Goal: Transaction & Acquisition: Purchase product/service

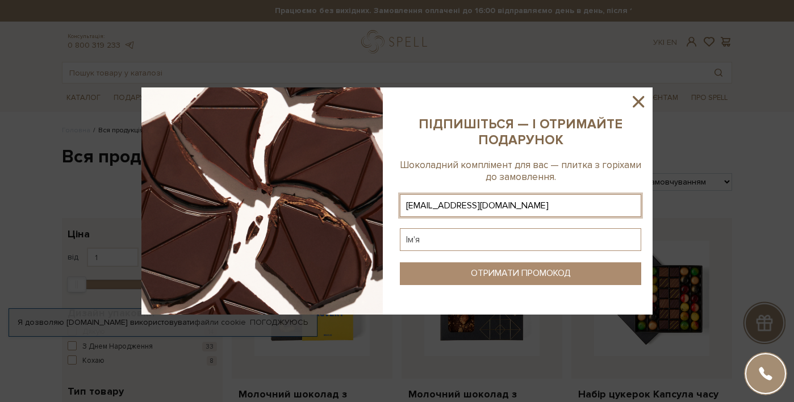
type input "tetyana.solohub@gmail.com"
type input "N"
type input "Тетяна"
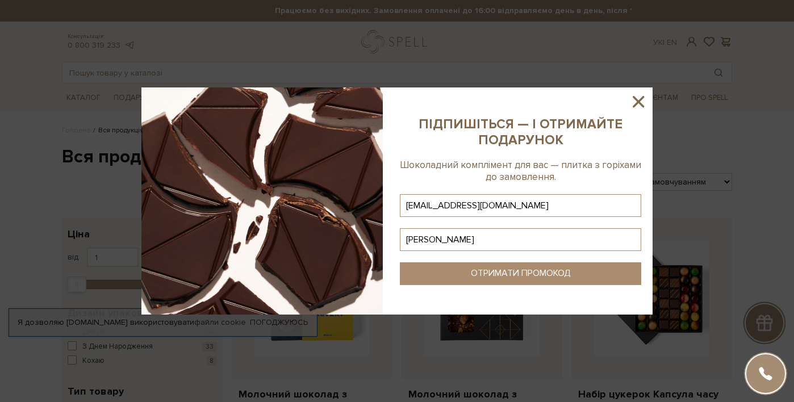
click at [570, 282] on button "ОТРИМАТИ ПРОМОКОД" at bounding box center [520, 274] width 241 height 23
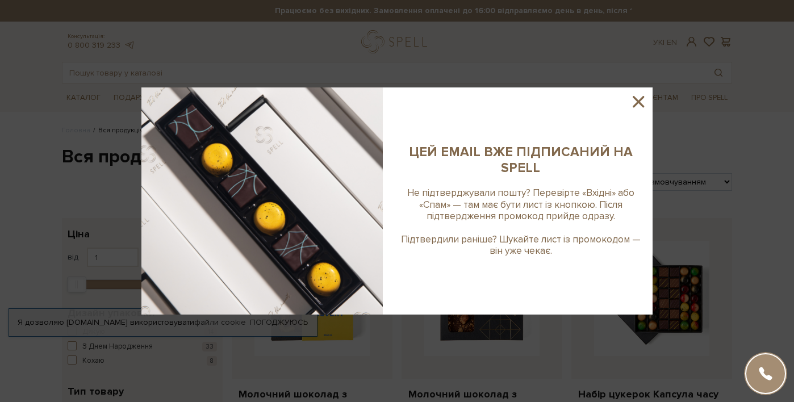
click at [640, 97] on icon at bounding box center [638, 101] width 19 height 19
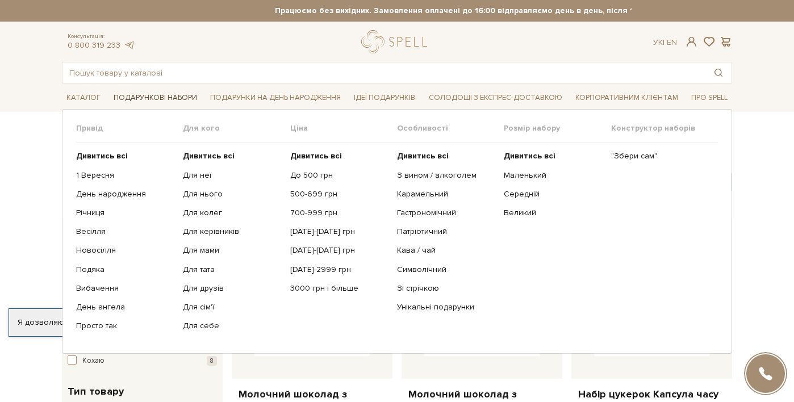
click at [152, 102] on span "Подарункові набори" at bounding box center [155, 98] width 93 height 18
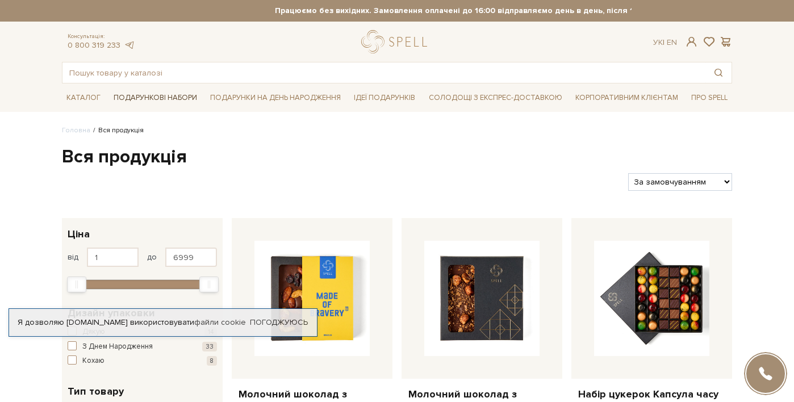
click at [153, 97] on span "Подарункові набори" at bounding box center [155, 98] width 93 height 18
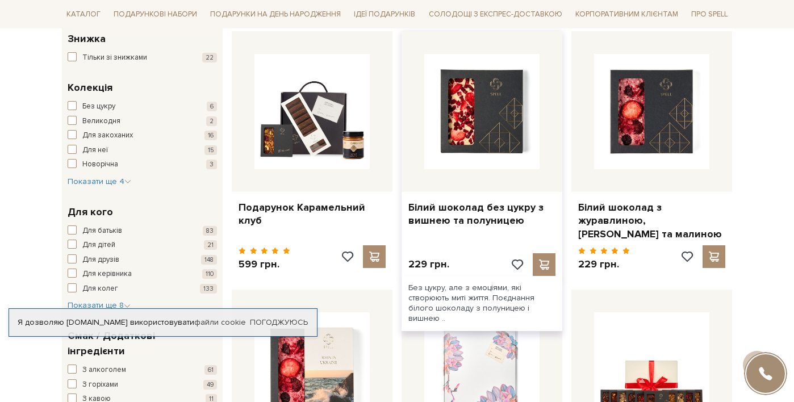
scroll to position [446, 0]
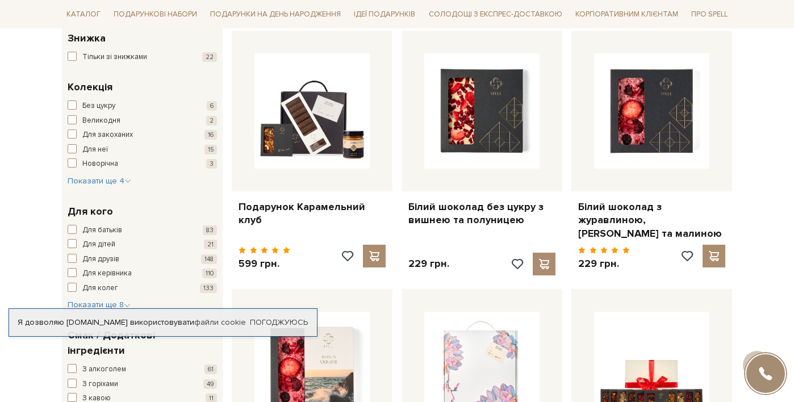
click at [70, 52] on span "button" at bounding box center [72, 56] width 9 height 9
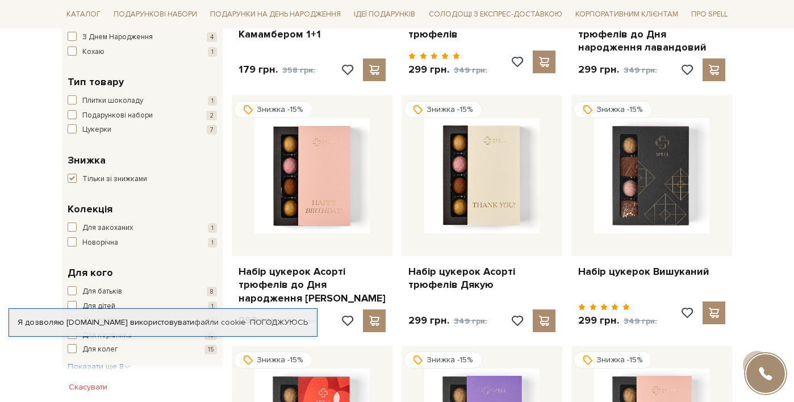
scroll to position [234, 0]
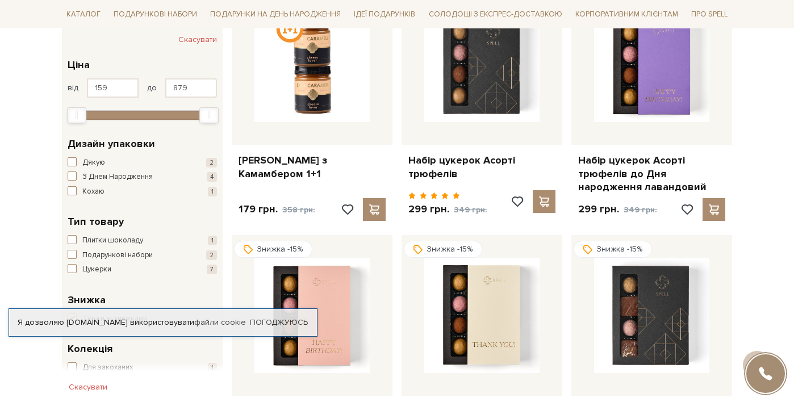
click at [72, 250] on span "button" at bounding box center [72, 254] width 9 height 9
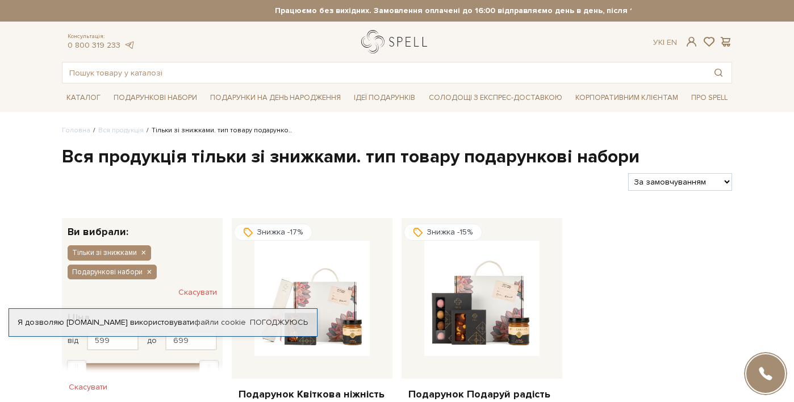
click at [385, 46] on link "logo" at bounding box center [396, 41] width 71 height 23
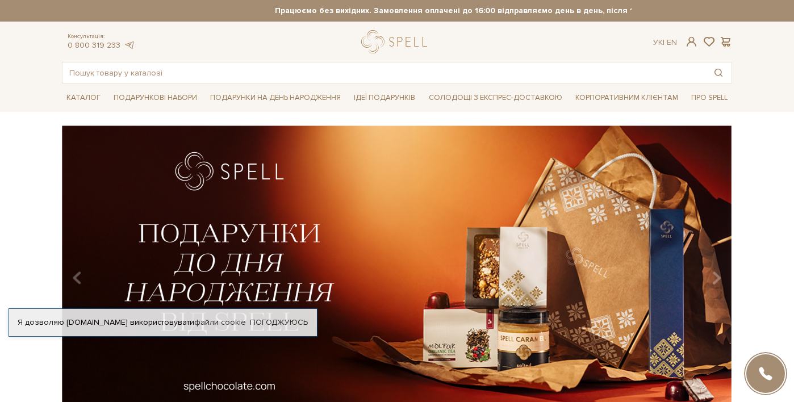
click at [756, 165] on div "slide 2 of 3" at bounding box center [397, 270] width 794 height 289
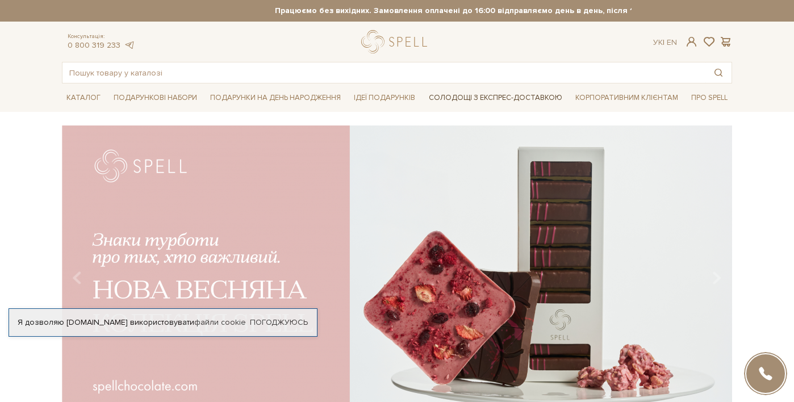
click at [517, 97] on link "Солодощі з експрес-доставкою" at bounding box center [495, 97] width 143 height 19
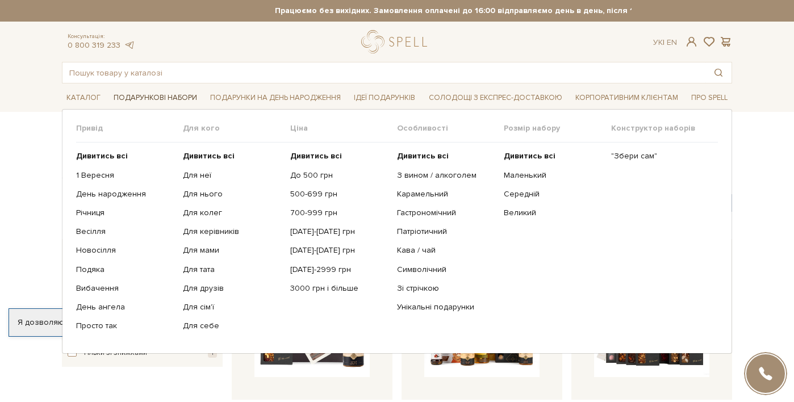
click at [159, 97] on span "Подарункові набори" at bounding box center [155, 98] width 93 height 18
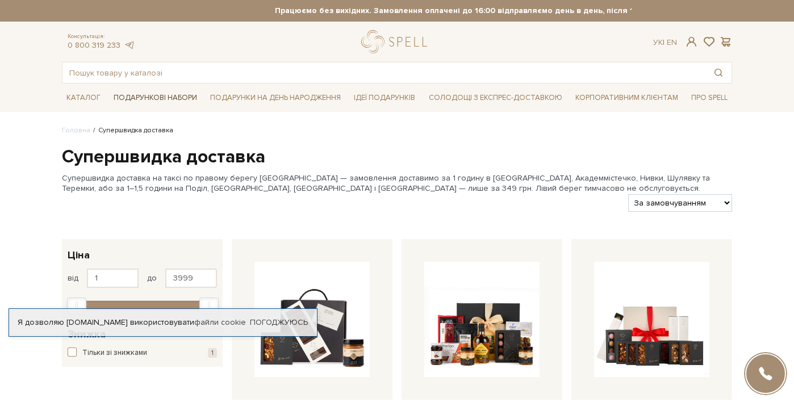
click at [167, 98] on span "Подарункові набори" at bounding box center [155, 98] width 93 height 18
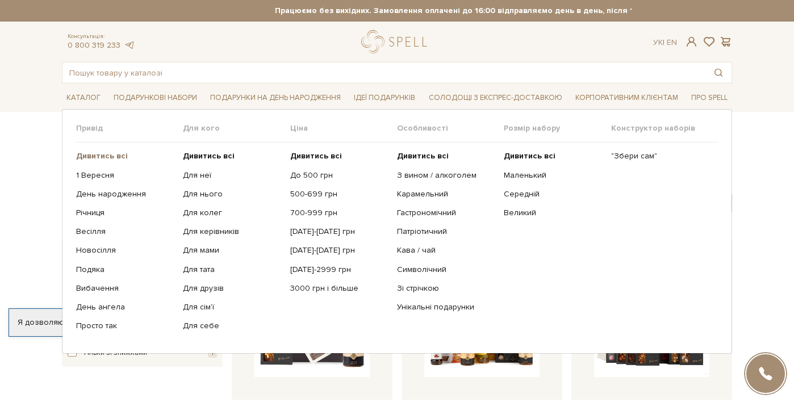
click at [112, 155] on b "Дивитись всі" at bounding box center [102, 156] width 52 height 10
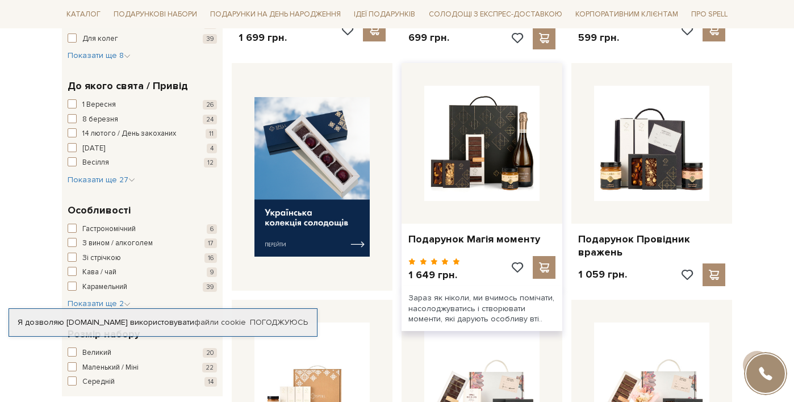
scroll to position [413, 0]
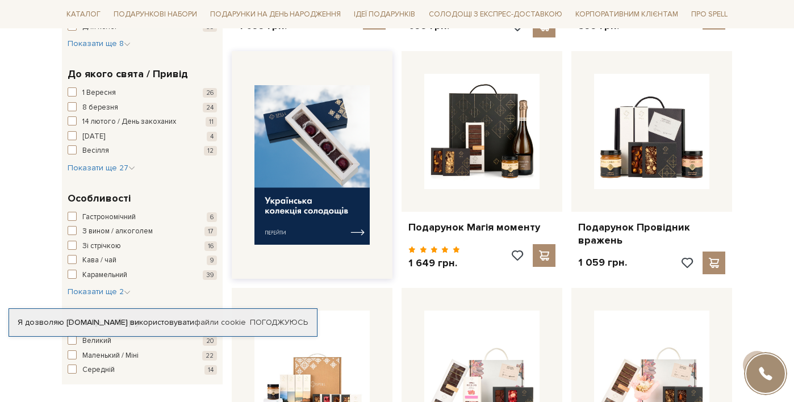
click at [306, 195] on img at bounding box center [312, 165] width 115 height 160
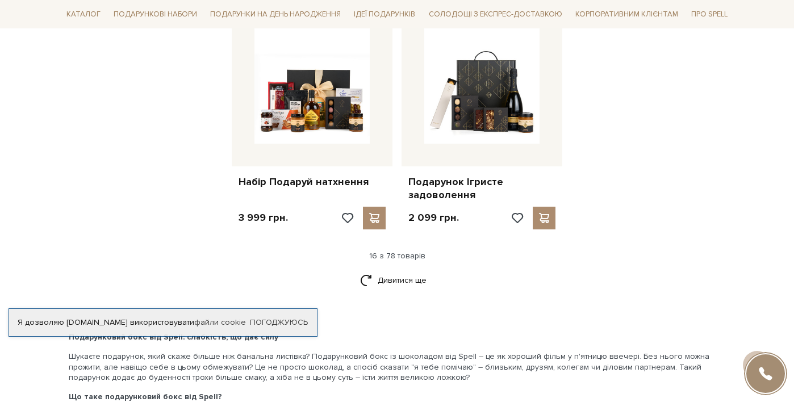
scroll to position [1443, 0]
click at [402, 271] on link "Дивитися ще" at bounding box center [397, 281] width 74 height 20
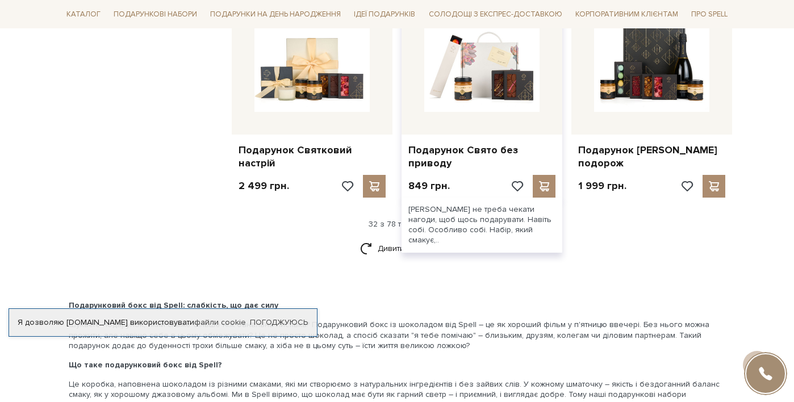
scroll to position [2664, 0]
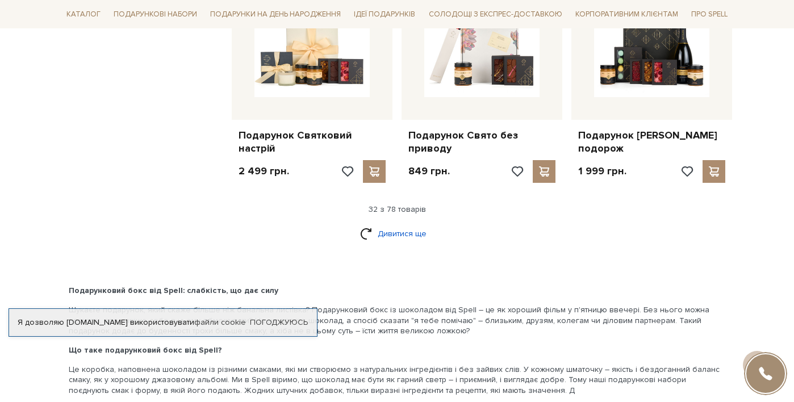
click at [386, 230] on link "Дивитися ще" at bounding box center [397, 234] width 74 height 20
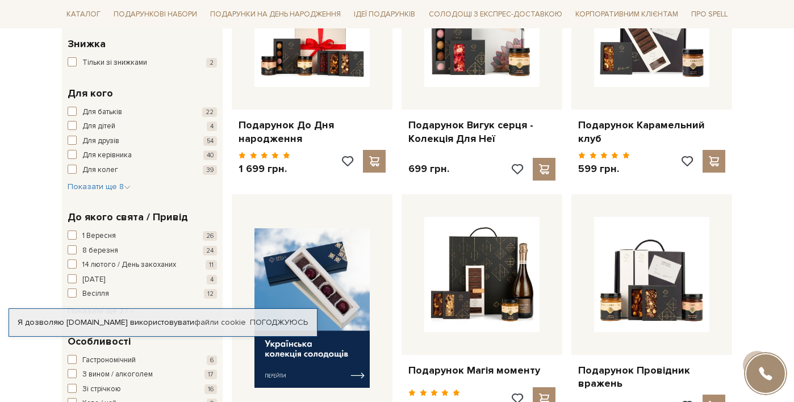
scroll to position [231, 0]
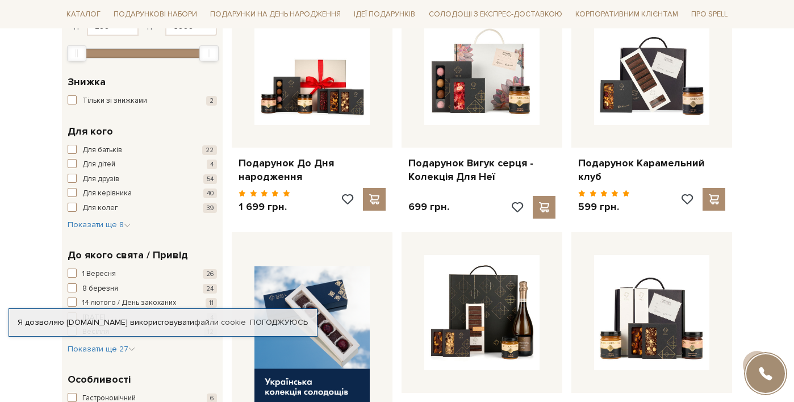
click at [73, 95] on span "button" at bounding box center [72, 99] width 9 height 9
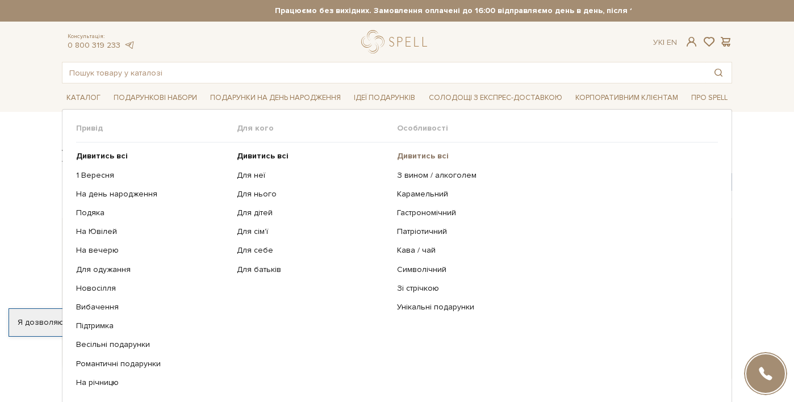
click at [411, 155] on b "Дивитись всі" at bounding box center [423, 156] width 52 height 10
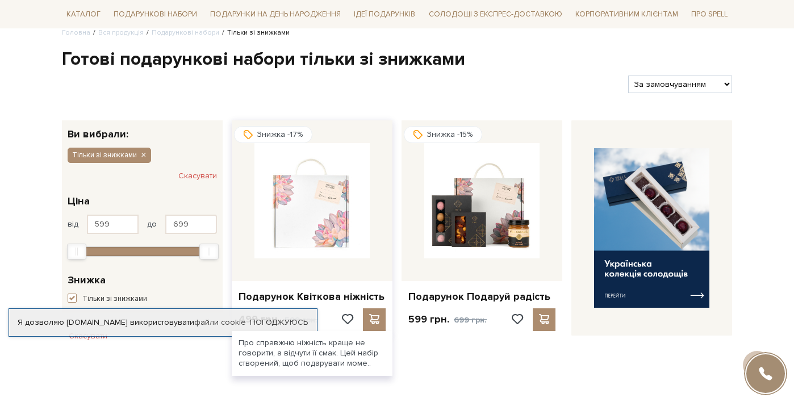
click at [346, 238] on img at bounding box center [312, 200] width 115 height 115
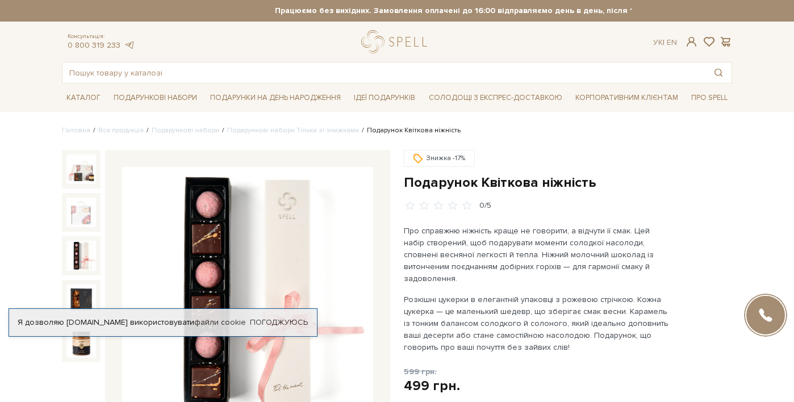
click at [77, 260] on img at bounding box center [81, 256] width 30 height 30
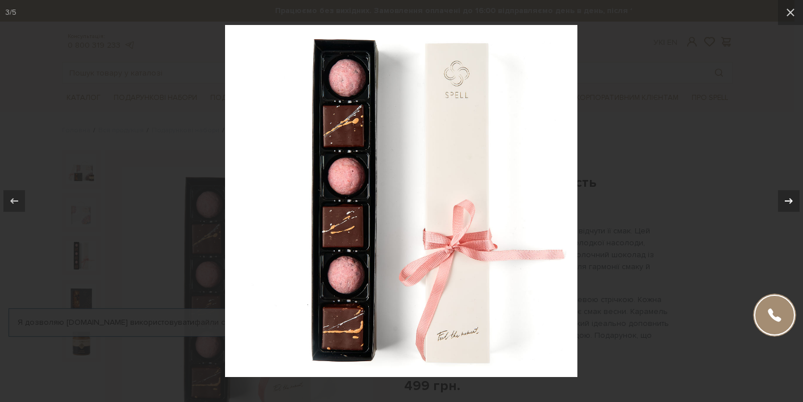
click at [785, 201] on icon at bounding box center [789, 201] width 8 height 6
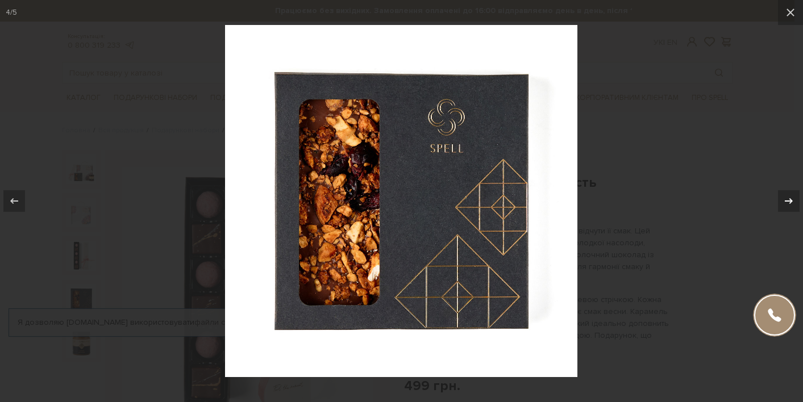
click at [785, 201] on icon at bounding box center [789, 201] width 8 height 6
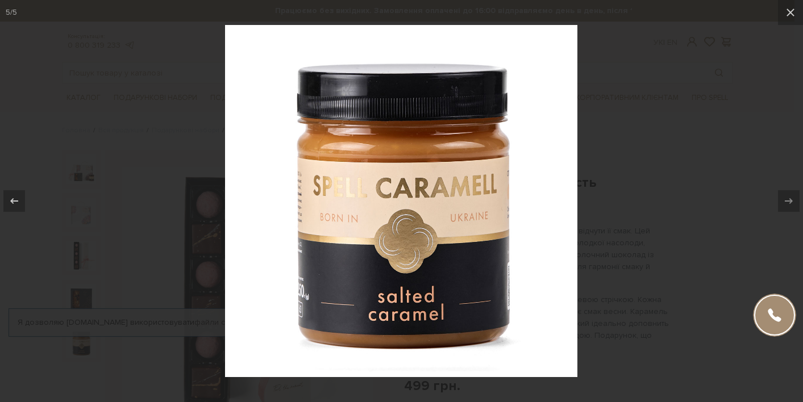
click at [739, 219] on div at bounding box center [401, 201] width 803 height 402
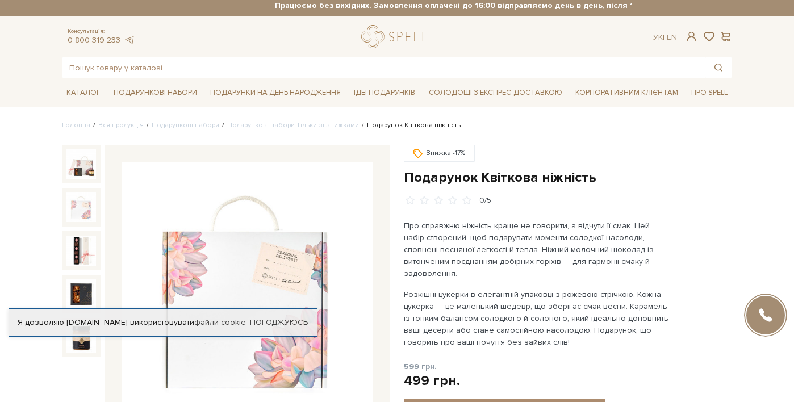
scroll to position [5, 0]
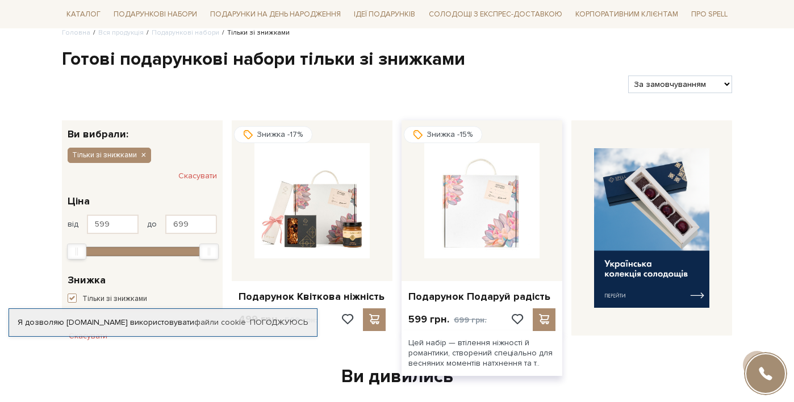
click at [488, 227] on img at bounding box center [481, 200] width 115 height 115
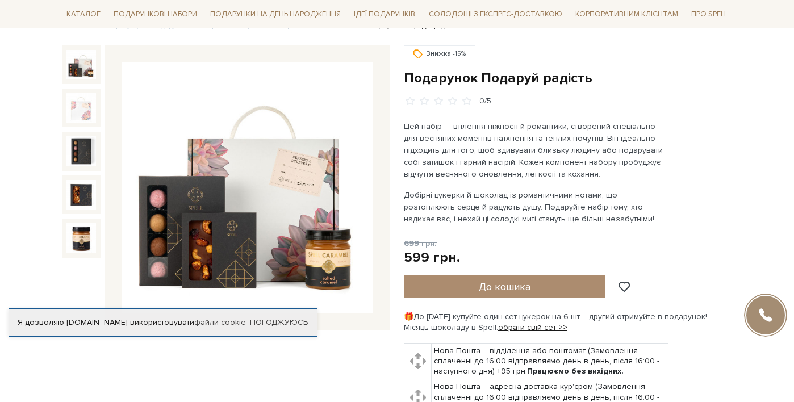
scroll to position [129, 0]
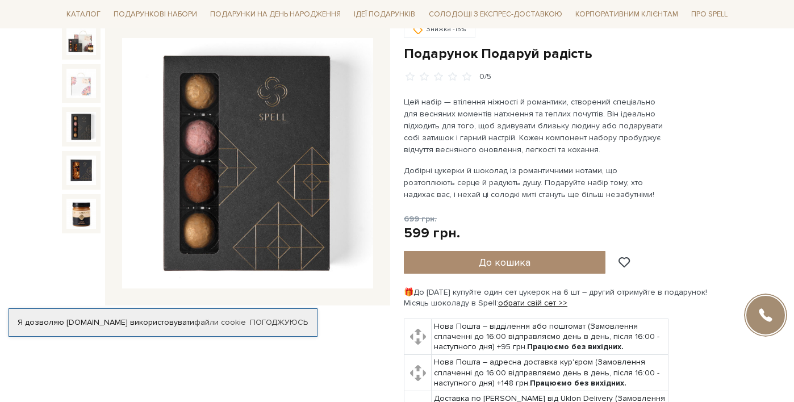
click at [91, 119] on img at bounding box center [81, 127] width 30 height 30
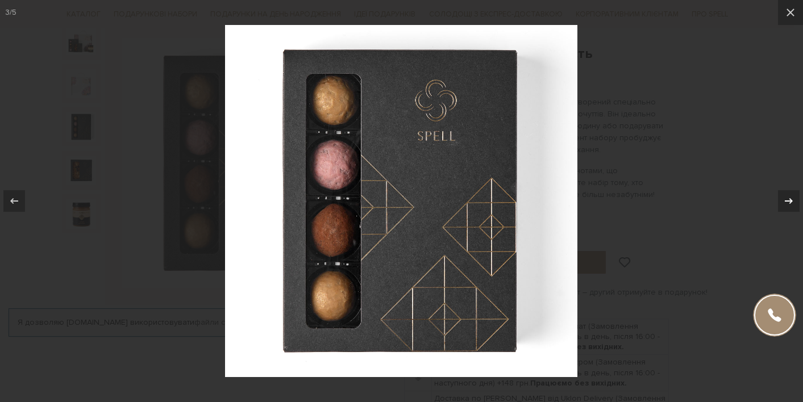
click at [789, 203] on icon at bounding box center [789, 201] width 14 height 14
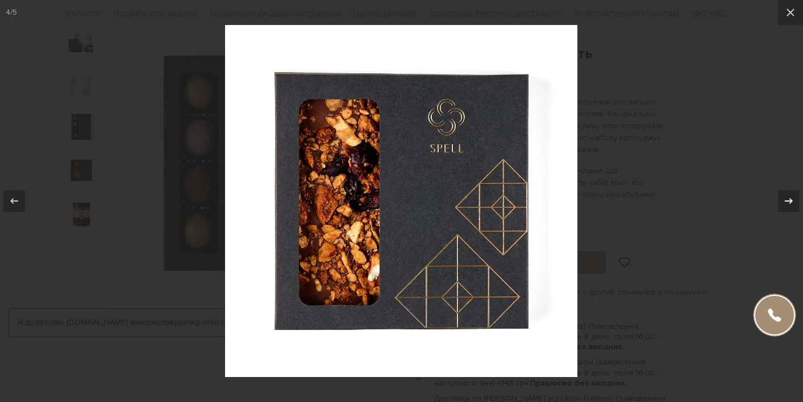
click at [789, 203] on icon at bounding box center [789, 201] width 14 height 14
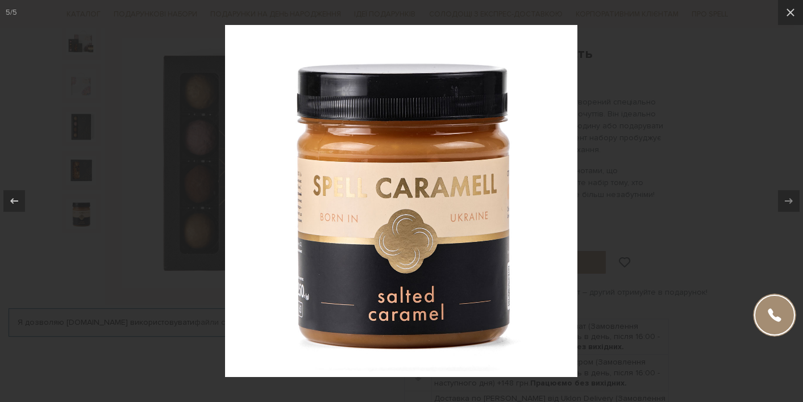
click at [749, 174] on div at bounding box center [401, 201] width 803 height 402
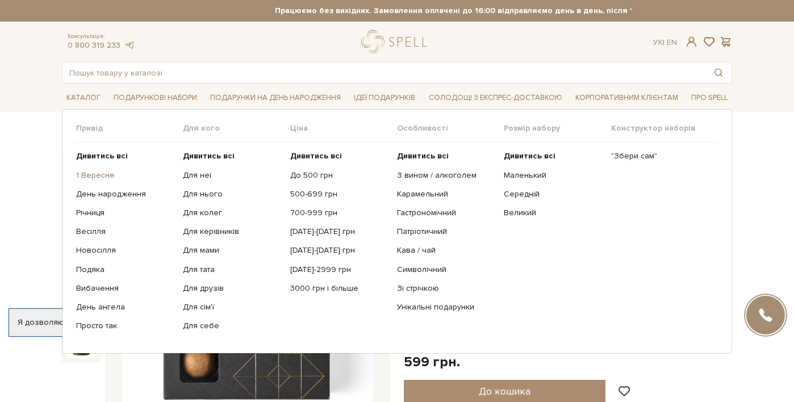
click at [86, 172] on link "1 Вересня" at bounding box center [125, 175] width 98 height 10
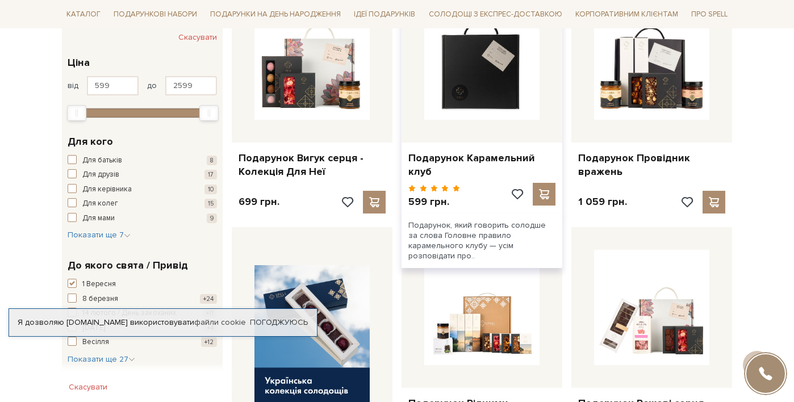
scroll to position [238, 0]
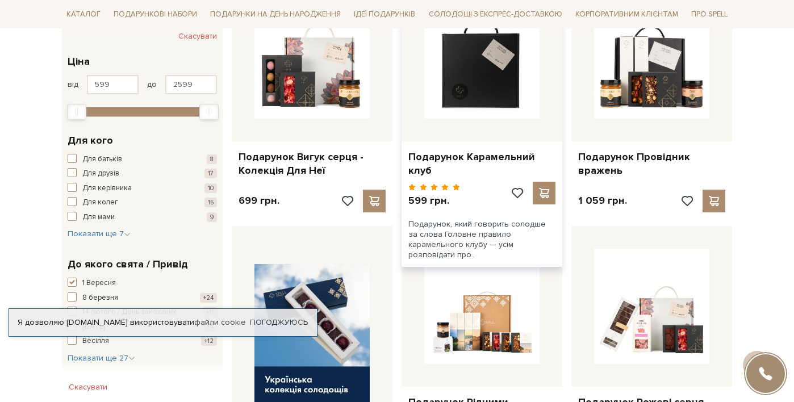
click at [481, 83] on img at bounding box center [481, 60] width 115 height 115
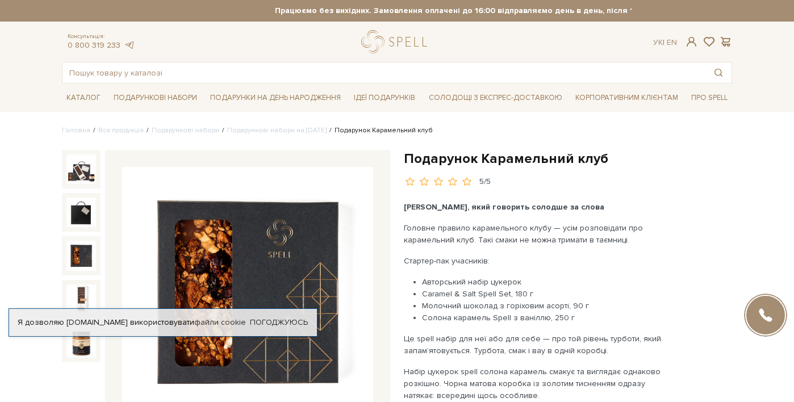
click at [84, 248] on img at bounding box center [81, 256] width 30 height 30
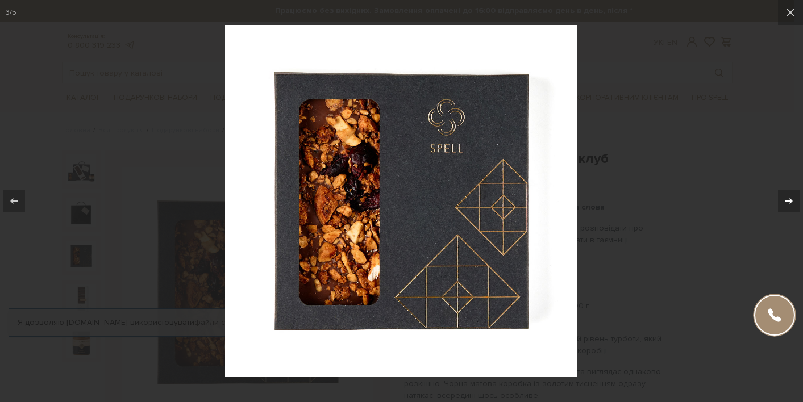
click at [793, 201] on icon at bounding box center [789, 201] width 14 height 14
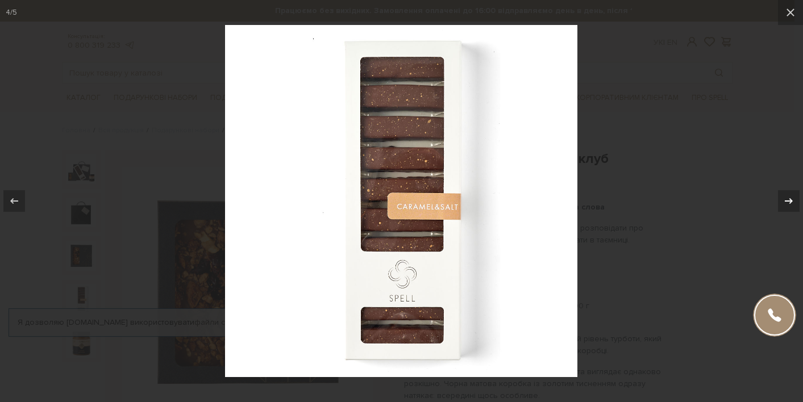
click at [793, 201] on icon at bounding box center [789, 201] width 14 height 14
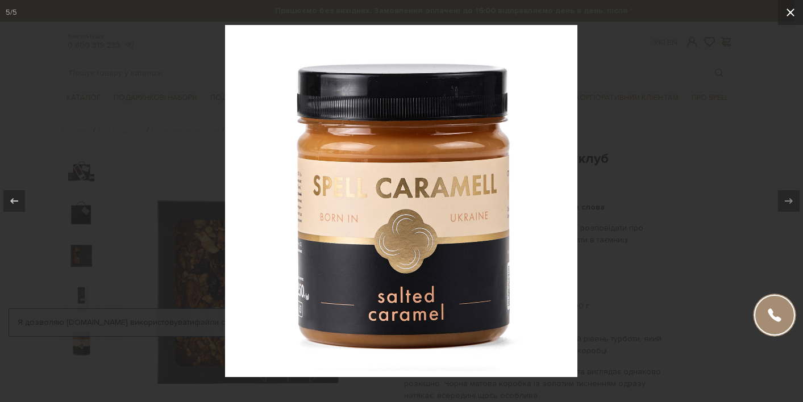
click at [785, 9] on icon at bounding box center [791, 13] width 14 height 14
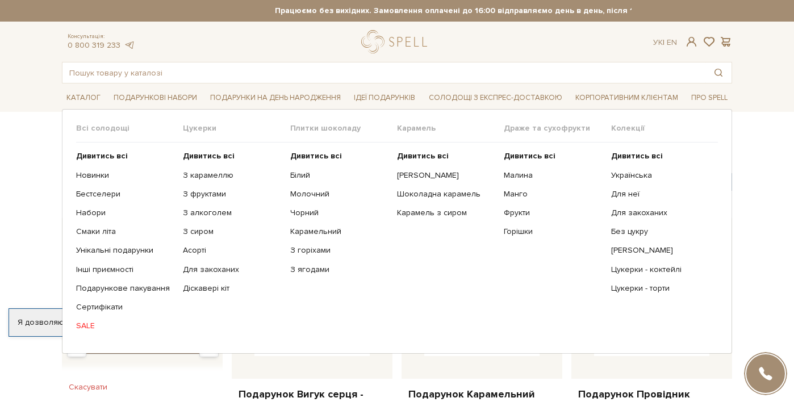
click at [89, 317] on ul "Дивитись всі Новинки Бестселери Набори Смаки літа Інші приємності" at bounding box center [129, 241] width 107 height 197
click at [89, 321] on link "SALE" at bounding box center [125, 326] width 98 height 10
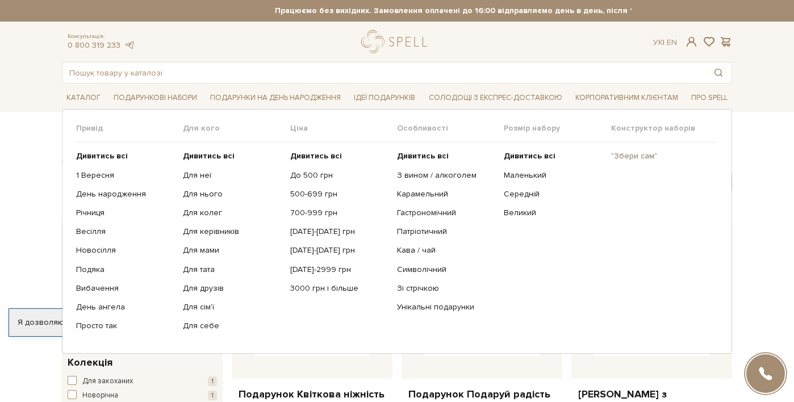
click at [638, 156] on link ""Збери сам"" at bounding box center [660, 156] width 98 height 10
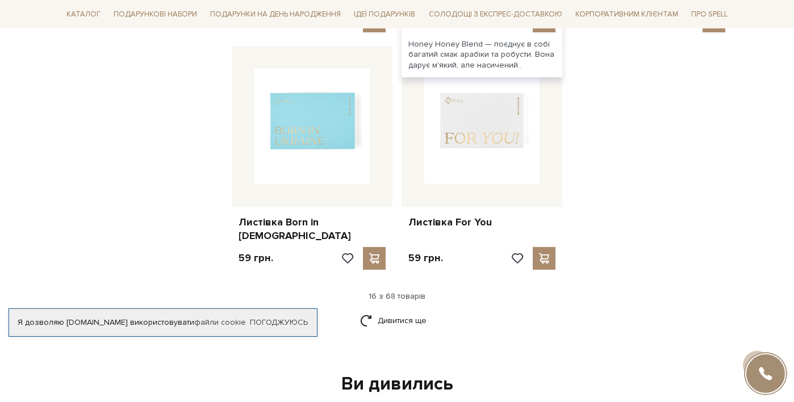
scroll to position [1566, 0]
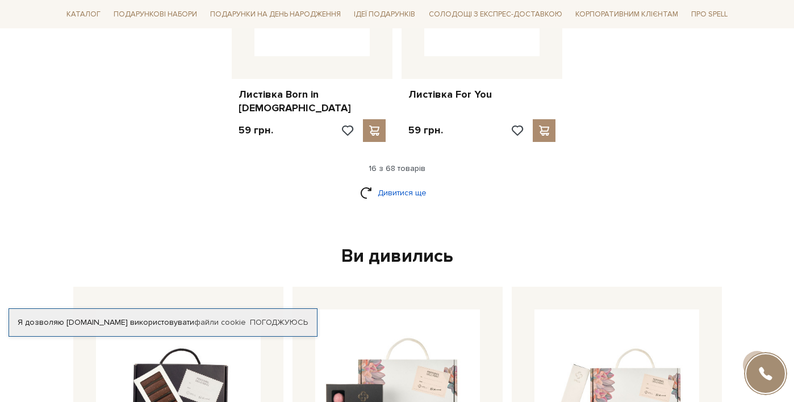
click at [405, 183] on link "Дивитися ще" at bounding box center [397, 193] width 74 height 20
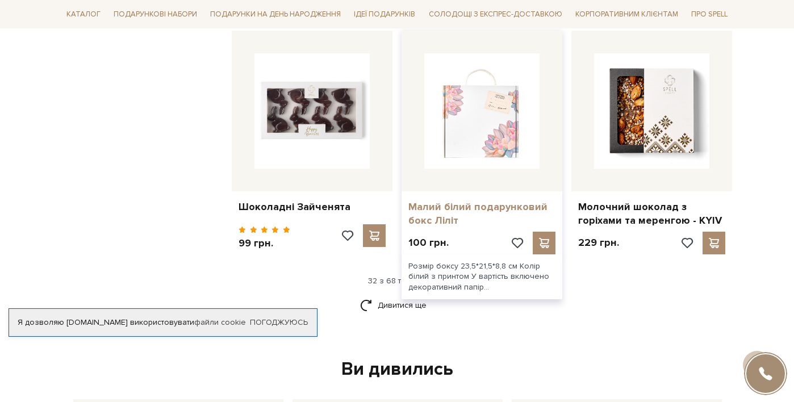
scroll to position [2656, 0]
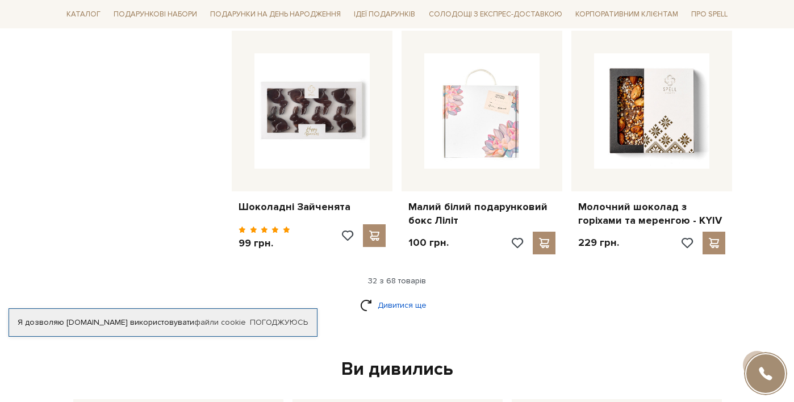
click at [402, 295] on link "Дивитися ще" at bounding box center [397, 305] width 74 height 20
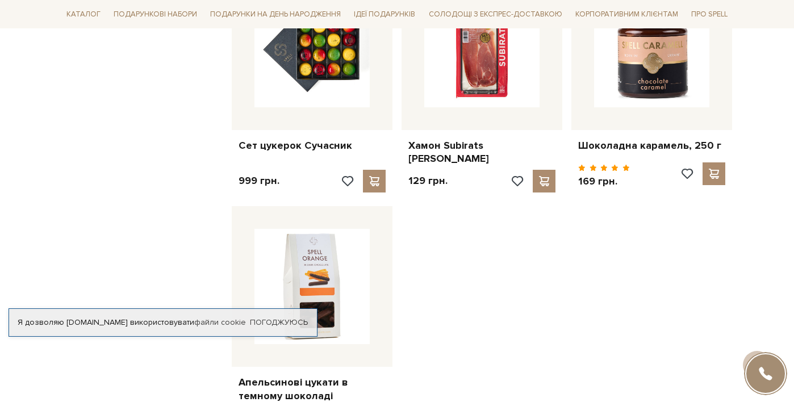
scroll to position [4017, 0]
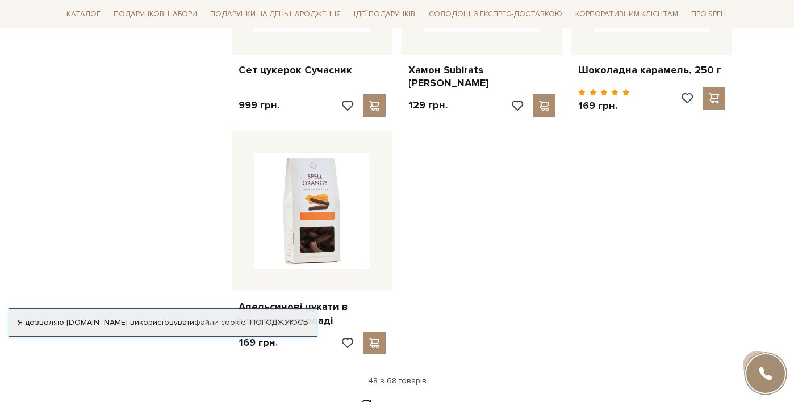
click at [403, 395] on link "Дивитися ще" at bounding box center [397, 405] width 74 height 20
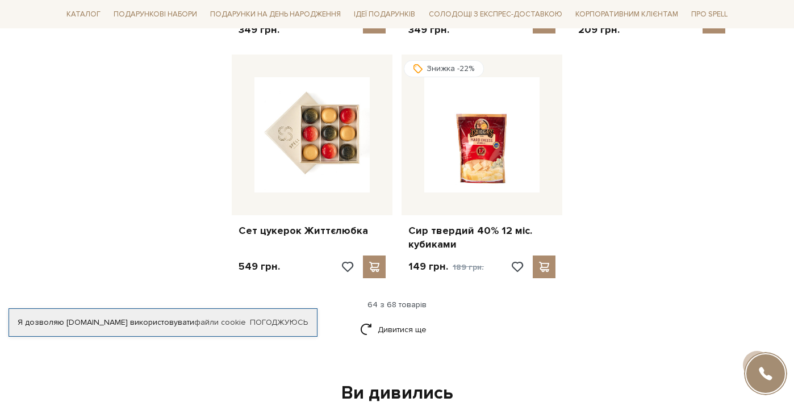
scroll to position [5382, 0]
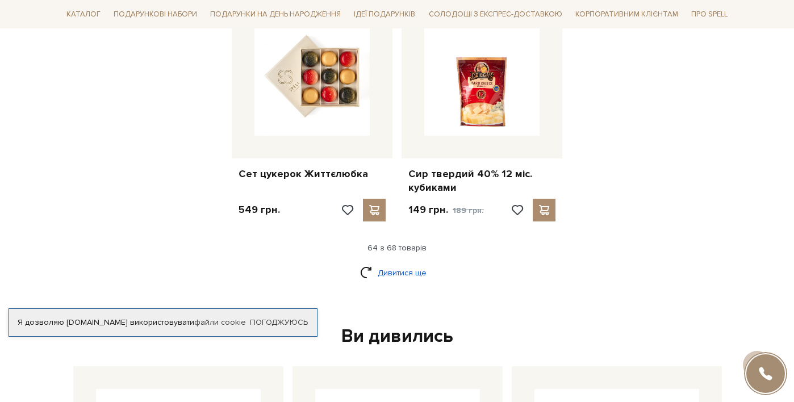
click at [405, 263] on link "Дивитися ще" at bounding box center [397, 273] width 74 height 20
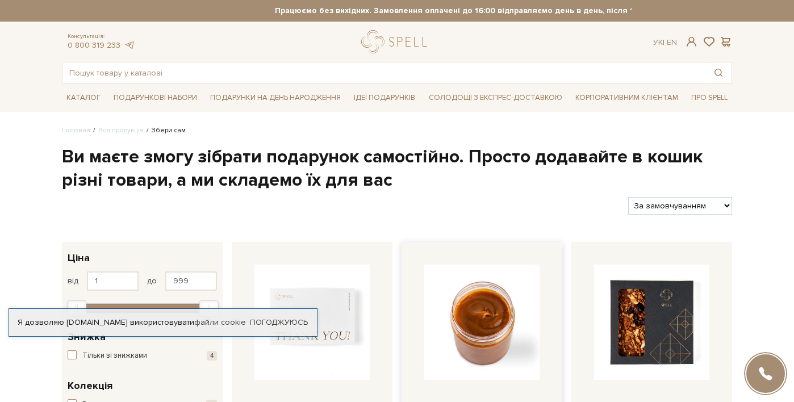
scroll to position [0, 0]
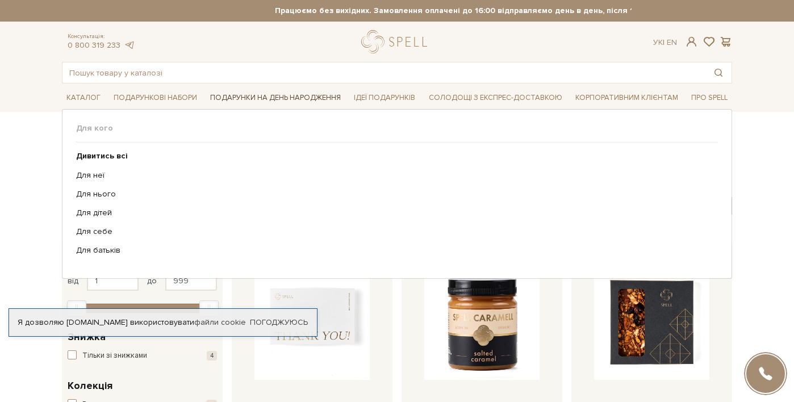
click at [270, 101] on span "Подарунки на День народження" at bounding box center [276, 98] width 140 height 18
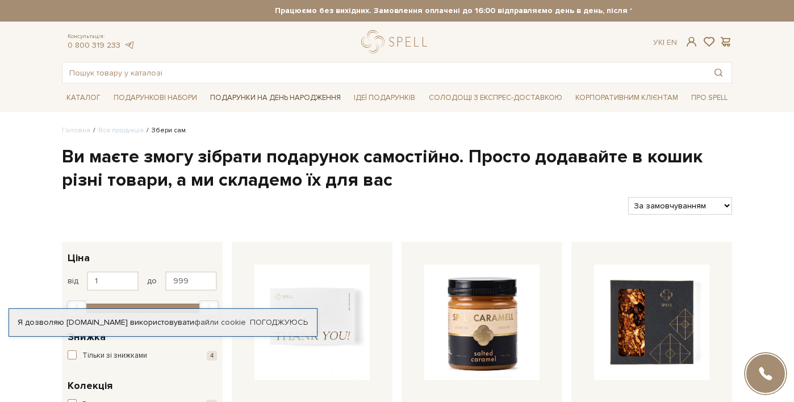
click at [268, 98] on span "Подарунки на День народження" at bounding box center [276, 98] width 140 height 18
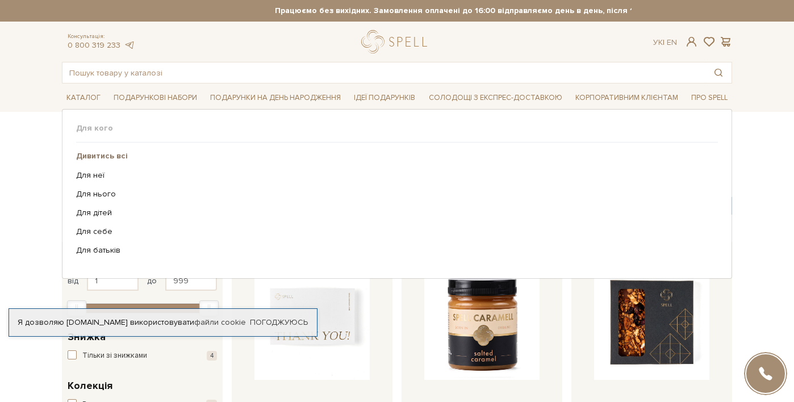
click at [93, 152] on b "Дивитись всі" at bounding box center [102, 156] width 52 height 10
